Goal: Information Seeking & Learning: Learn about a topic

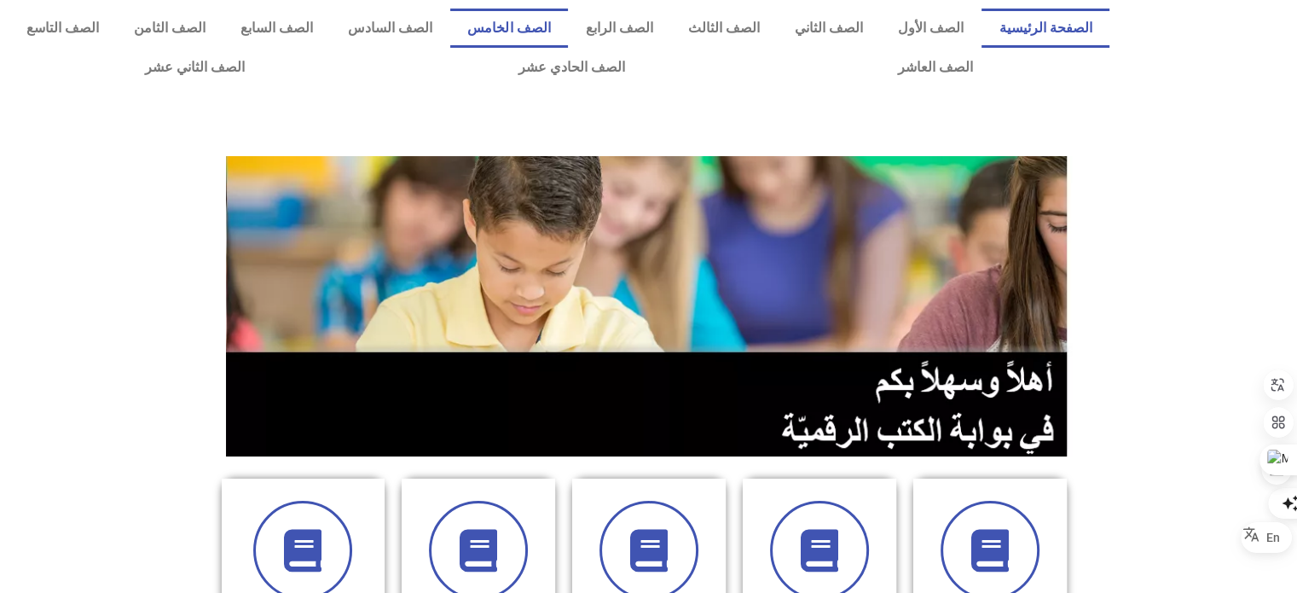
click at [551, 29] on link "الصف الخامس" at bounding box center [509, 28] width 118 height 39
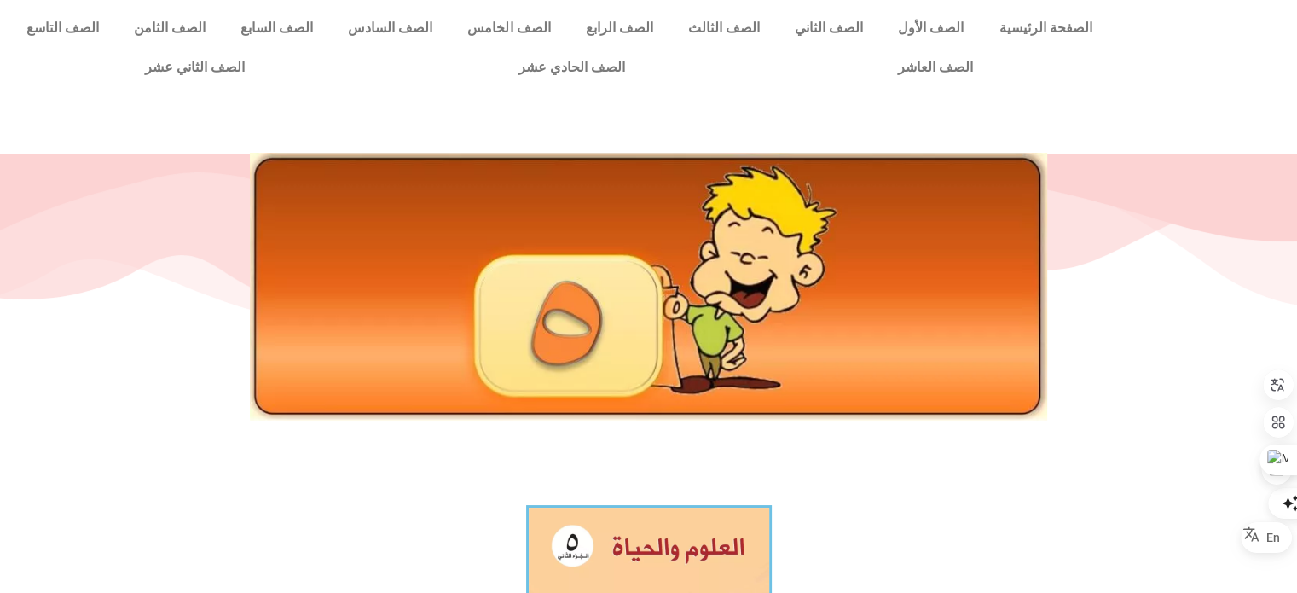
scroll to position [519, 0]
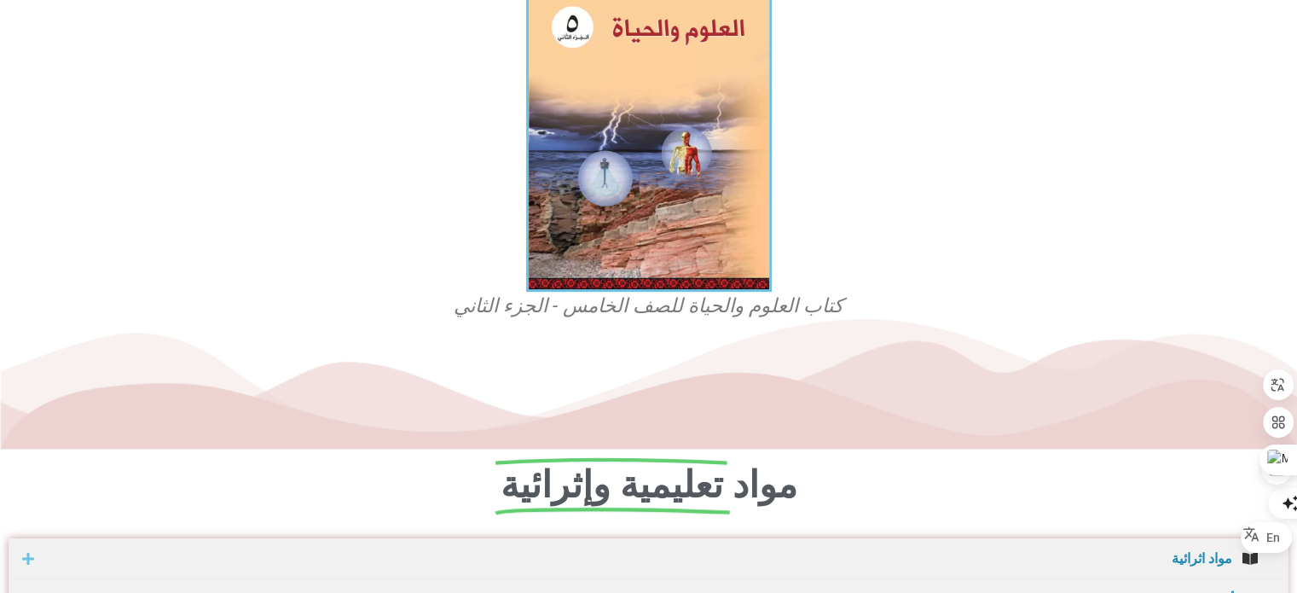
click at [695, 323] on icon at bounding box center [649, 384] width 1298 height 130
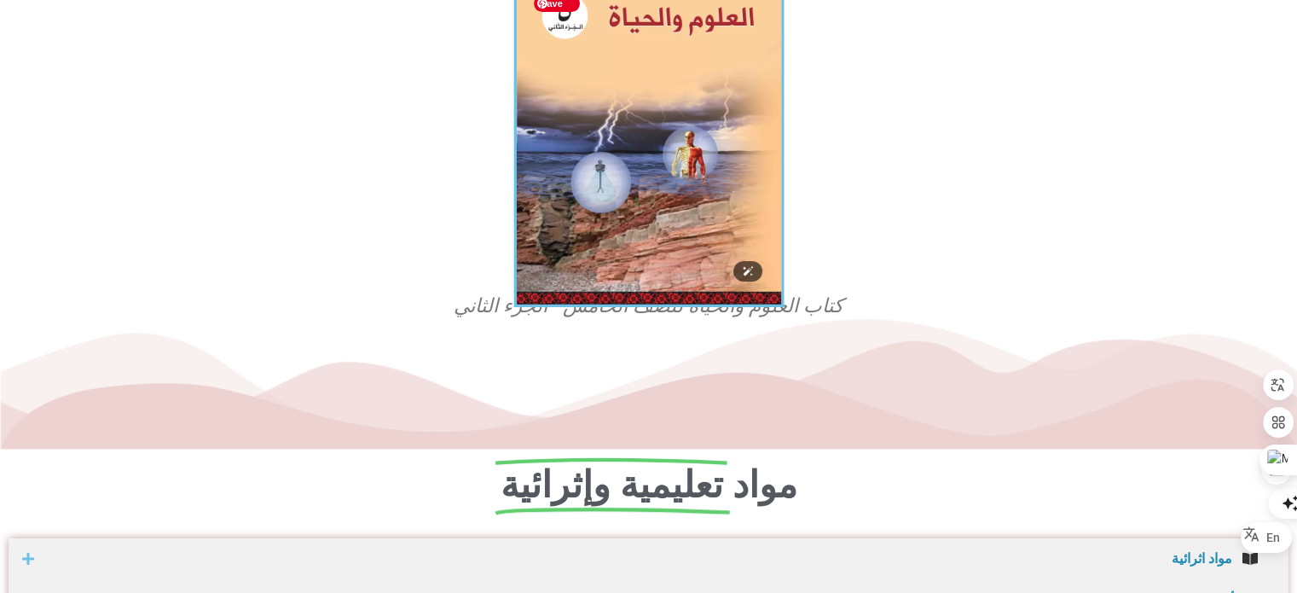
click at [646, 203] on img at bounding box center [648, 139] width 270 height 336
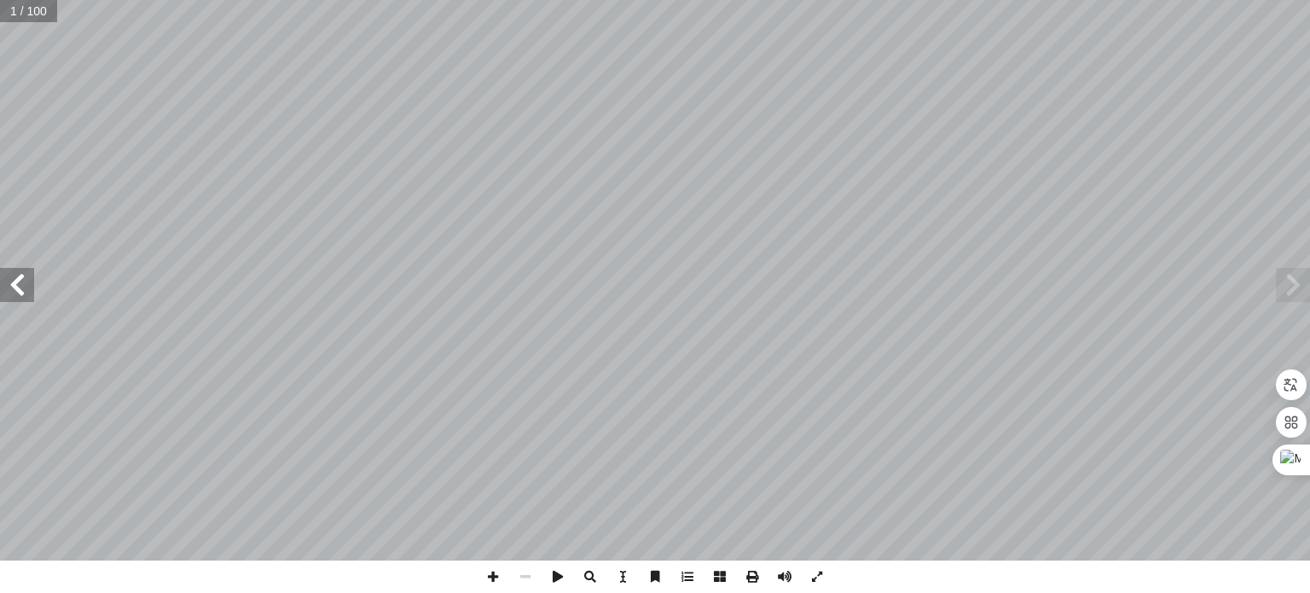
click at [23, 286] on span at bounding box center [17, 285] width 34 height 34
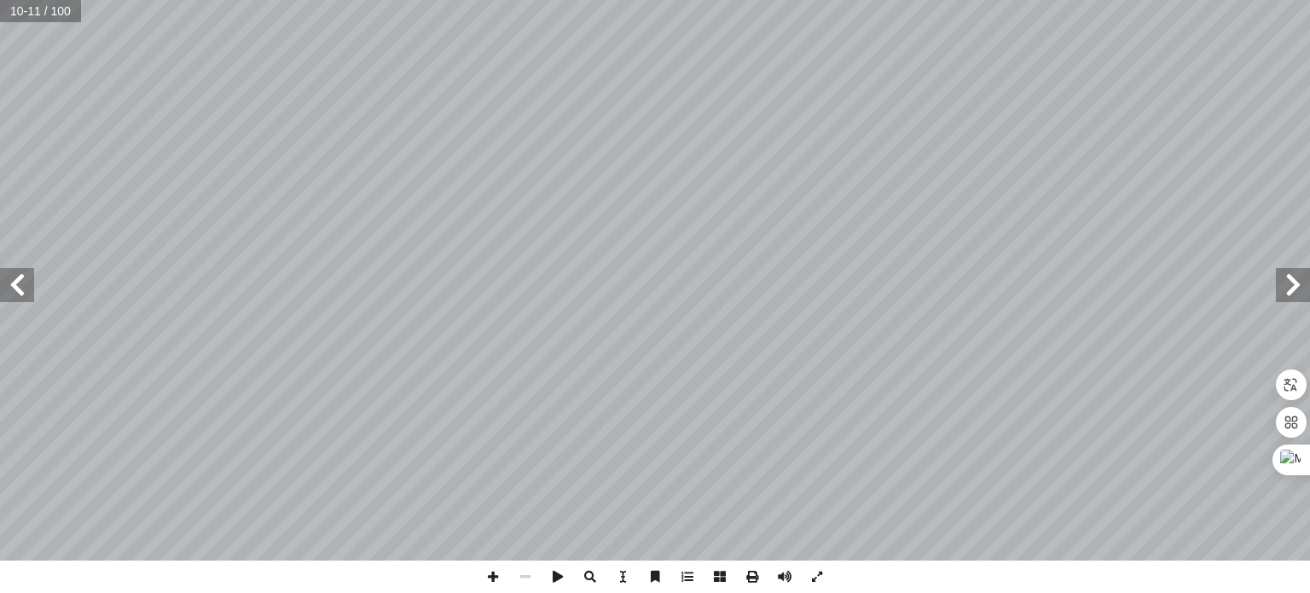
click at [1293, 294] on span at bounding box center [1293, 285] width 34 height 34
click at [757, 576] on span at bounding box center [752, 576] width 32 height 32
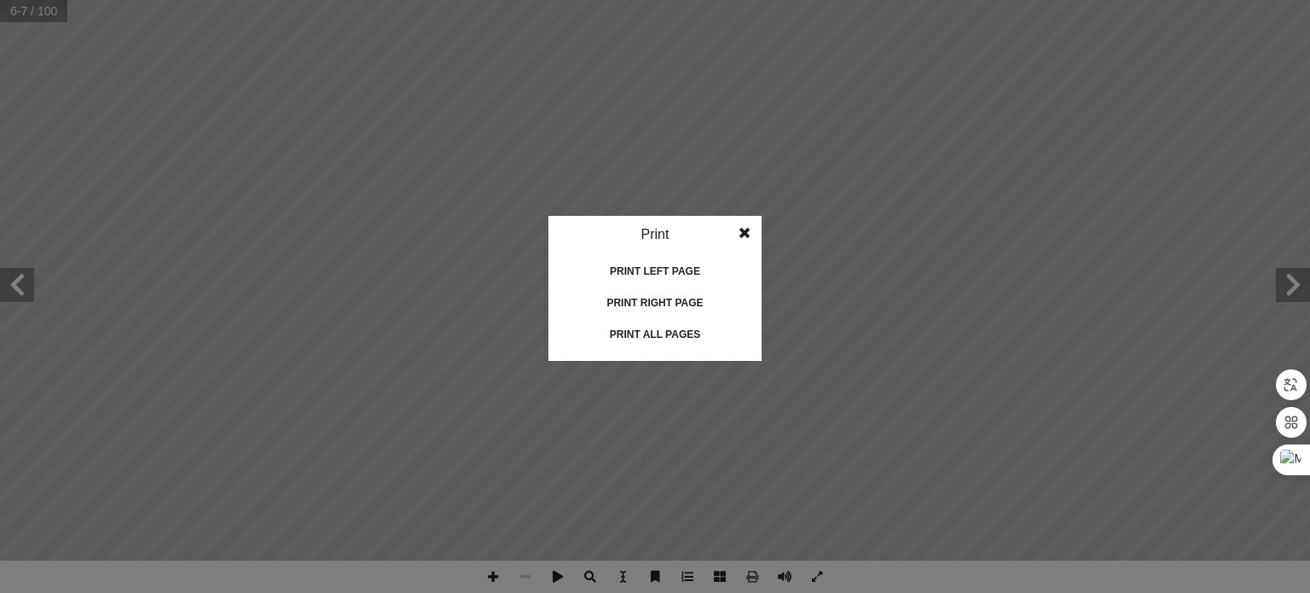
click at [691, 333] on div "Print all pages" at bounding box center [655, 334] width 171 height 27
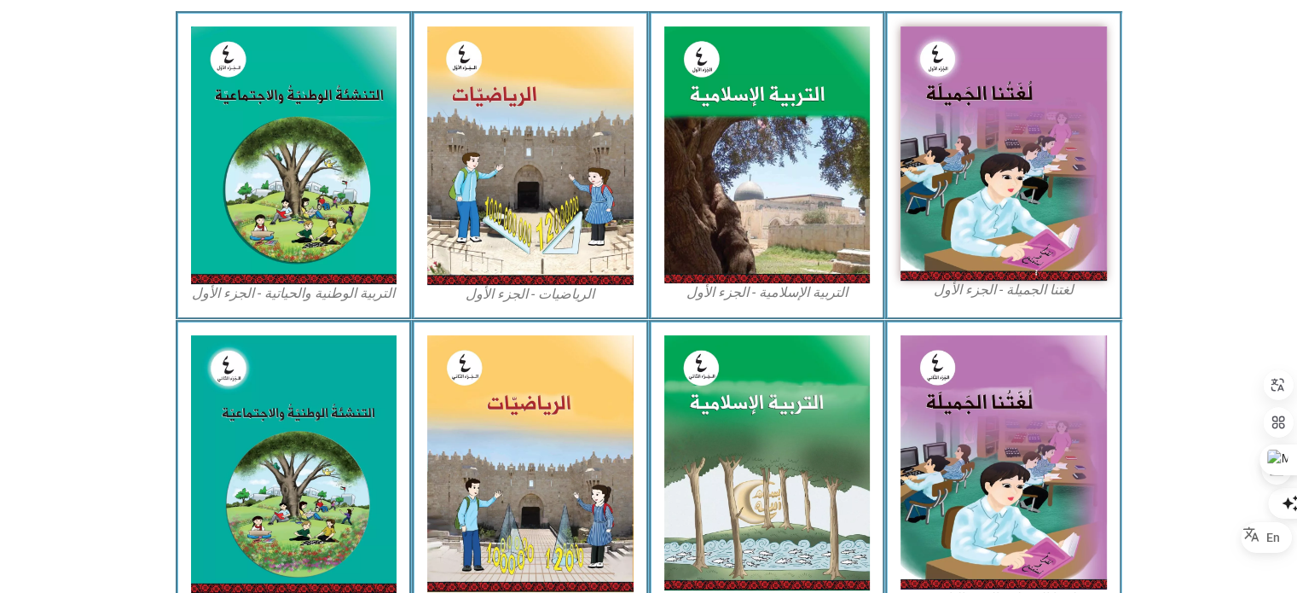
scroll to position [935, 0]
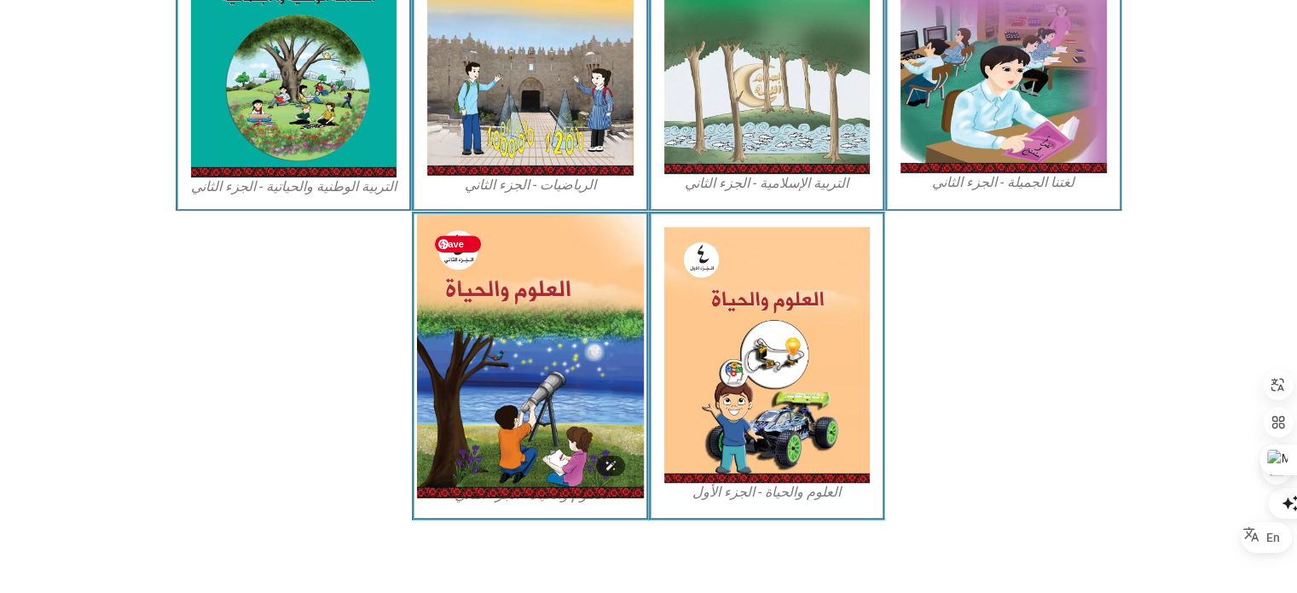
click at [552, 371] on img at bounding box center [530, 356] width 227 height 284
click at [529, 407] on img at bounding box center [530, 356] width 227 height 284
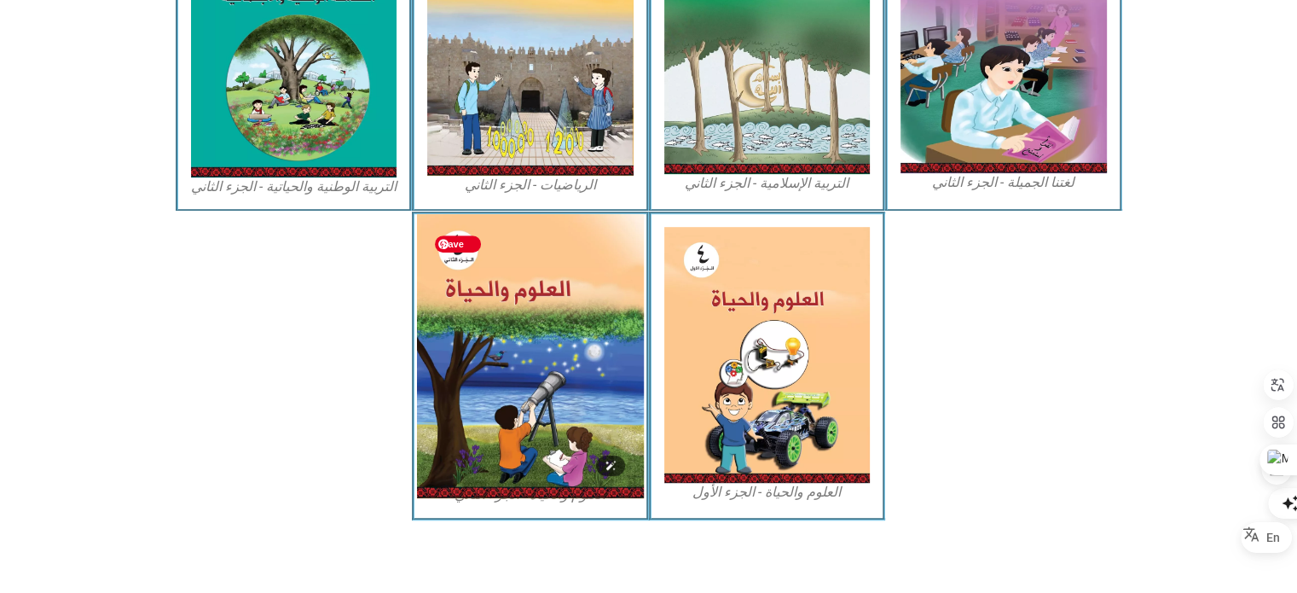
click at [529, 407] on img at bounding box center [530, 356] width 227 height 284
click at [501, 264] on img at bounding box center [530, 356] width 227 height 284
click at [575, 453] on img at bounding box center [530, 356] width 227 height 284
click at [573, 314] on img at bounding box center [530, 356] width 227 height 284
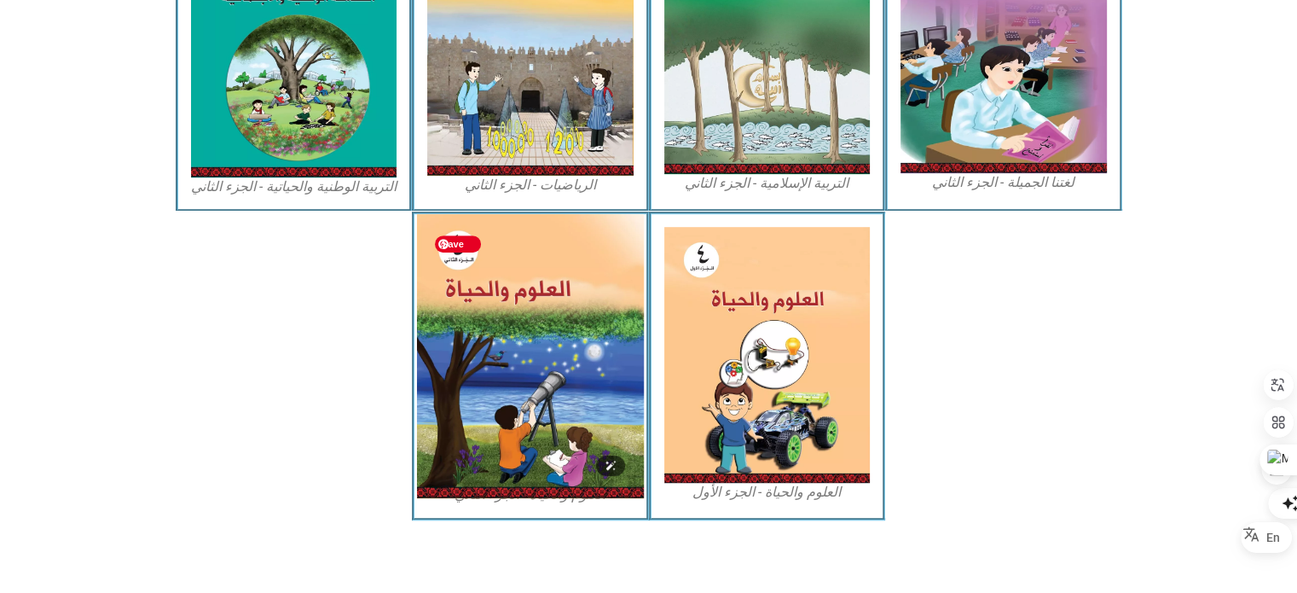
click at [573, 314] on img at bounding box center [530, 356] width 227 height 284
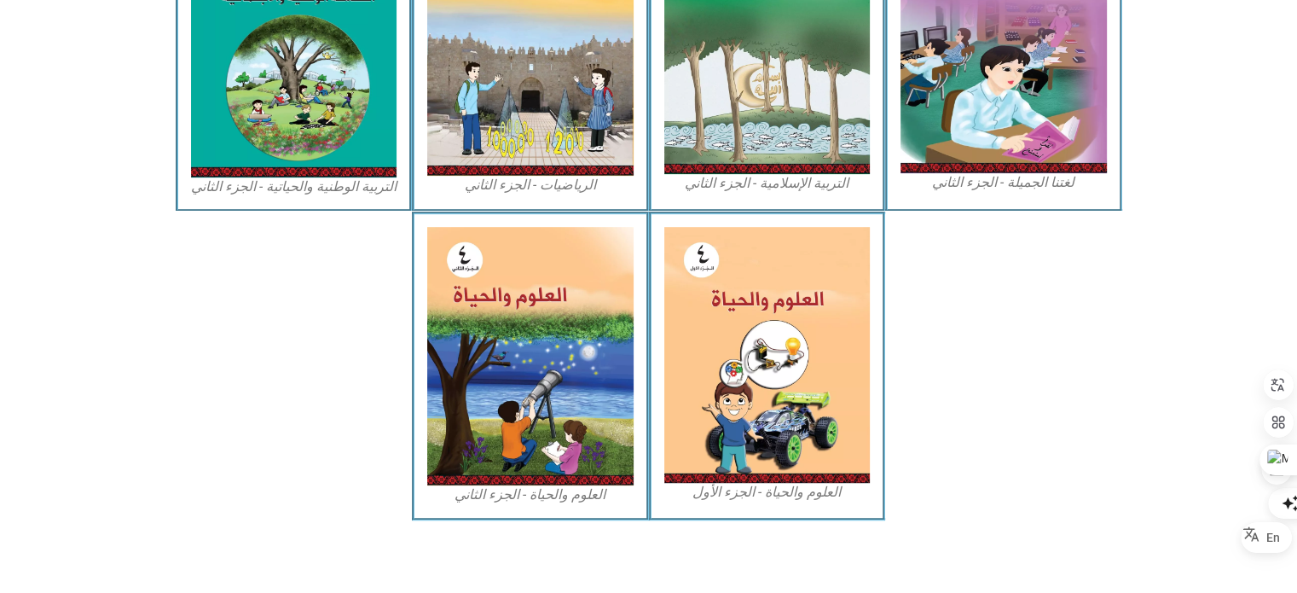
click at [508, 502] on figcaption "العلوم والحياة - الجزء الثاني" at bounding box center [530, 494] width 206 height 19
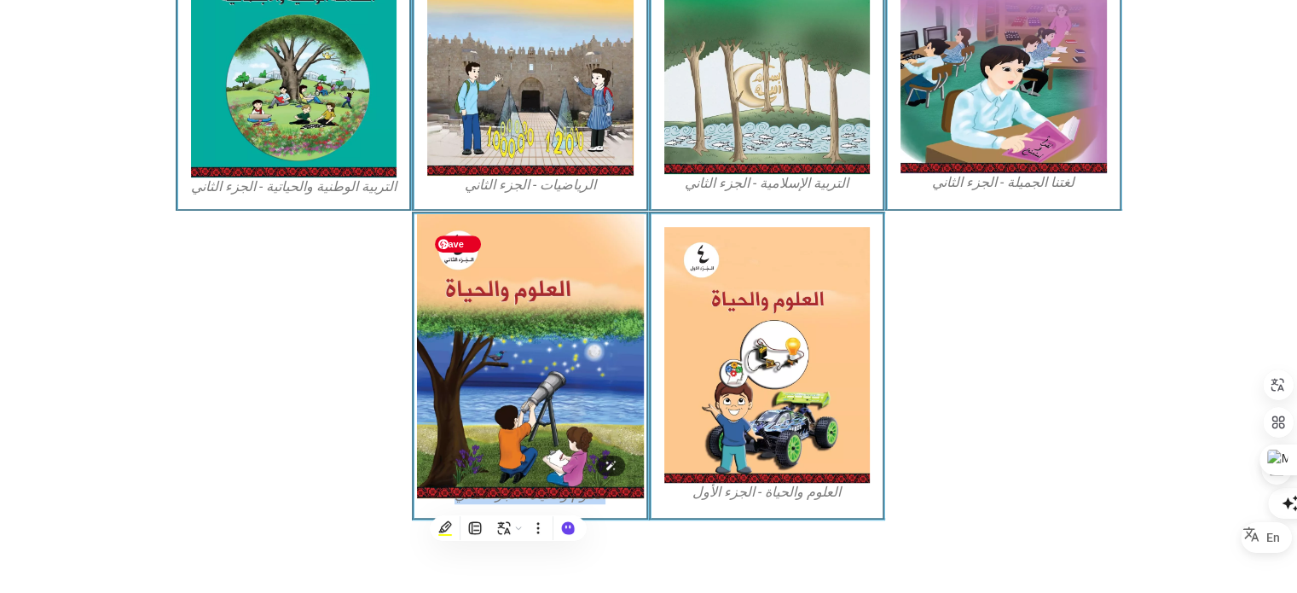
click at [511, 420] on img at bounding box center [530, 356] width 227 height 284
click at [533, 340] on img at bounding box center [530, 356] width 227 height 284
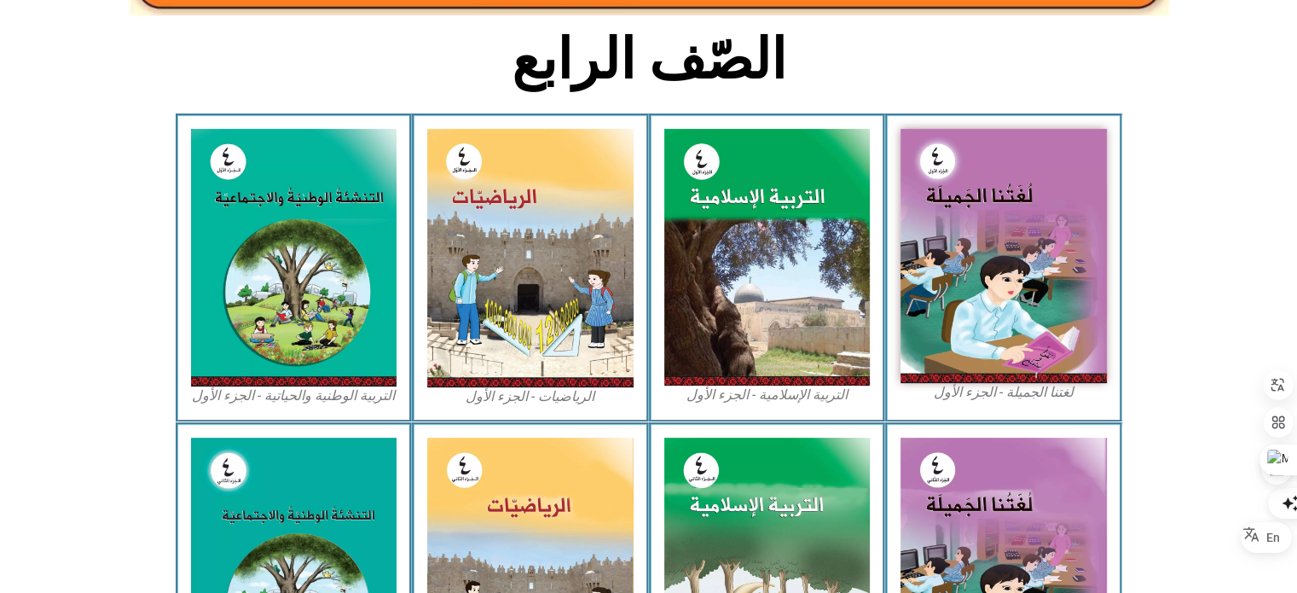
scroll to position [0, 0]
